Goal: Find specific page/section: Locate a particular part of the current website

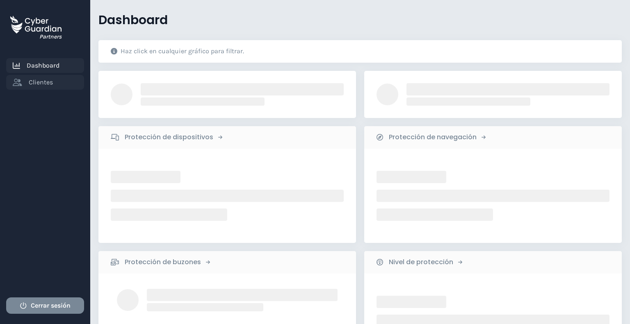
click at [45, 81] on span "Clientes" at bounding box center [41, 83] width 24 height 10
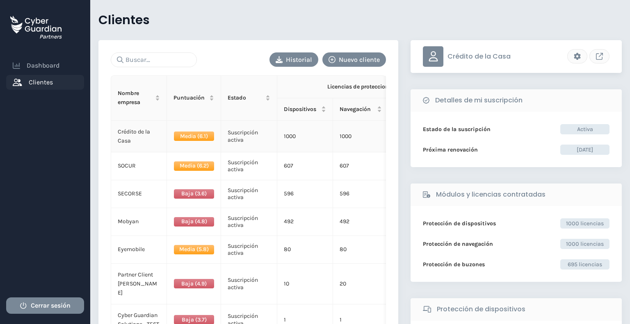
click at [148, 146] on td "Crédito de la Casa" at bounding box center [139, 137] width 56 height 32
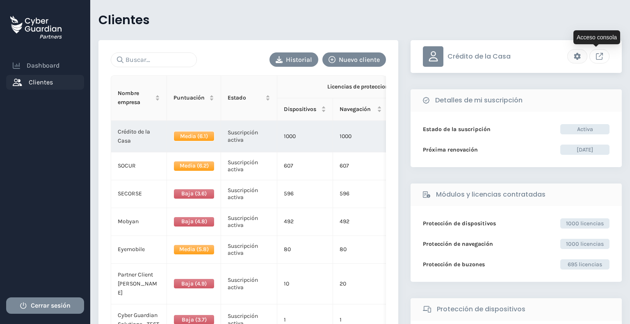
click at [599, 59] on icon "Link to client console" at bounding box center [599, 56] width 7 height 7
